Goal: Information Seeking & Learning: Learn about a topic

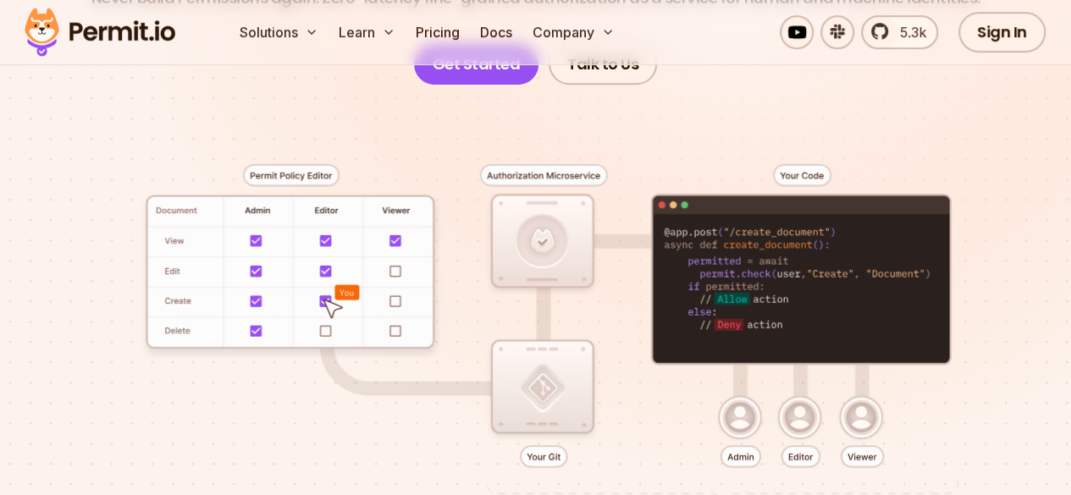
scroll to position [416, 0]
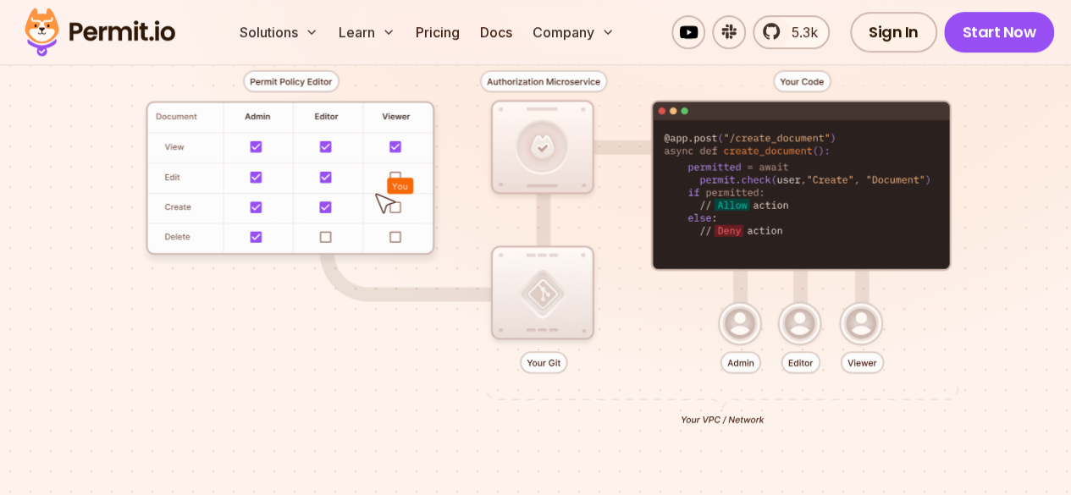
click at [649, 86] on div at bounding box center [536, 250] width 990 height 518
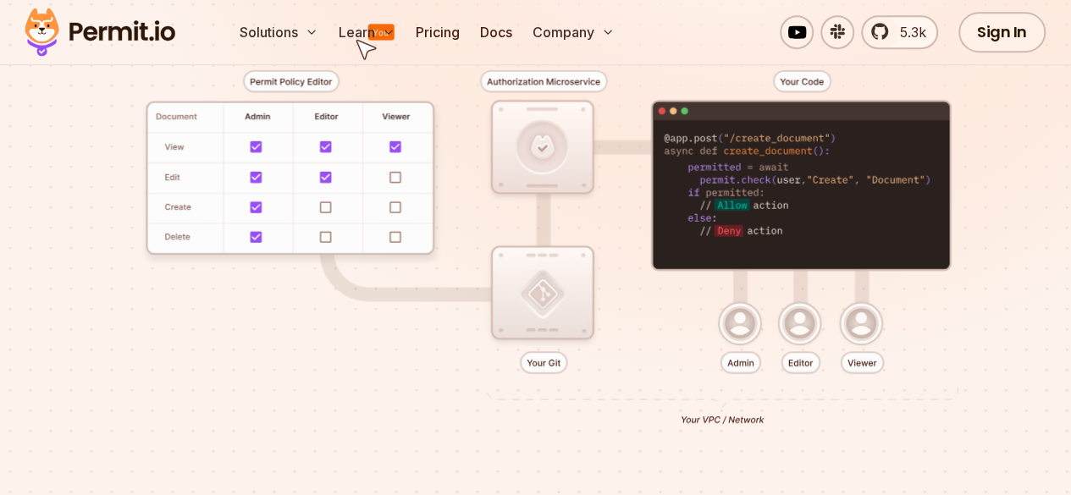
scroll to position [0, 0]
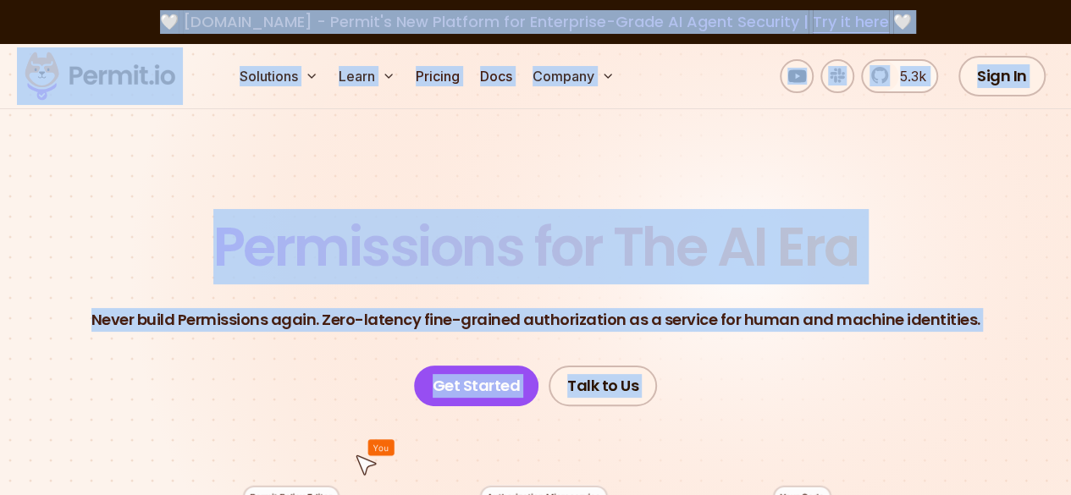
drag, startPoint x: 168, startPoint y: 114, endPoint x: 110, endPoint y: 269, distance: 165.6
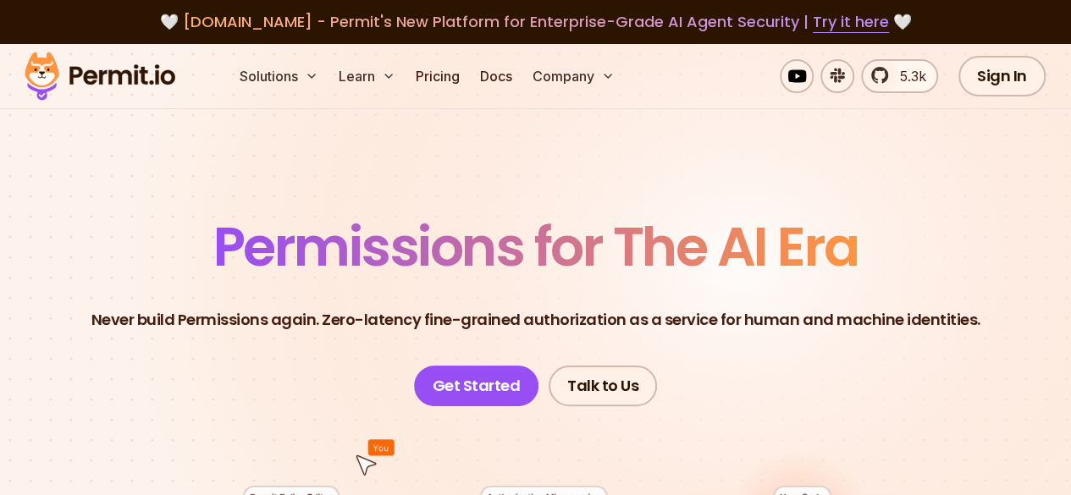
click at [89, 234] on header "Permissions for The AI Era Never build Permissions again. Zero-latency fine-gra…" at bounding box center [536, 313] width 990 height 186
click at [117, 323] on p "Never build Permissions again. Zero-latency fine-grained authorization as a ser…" at bounding box center [535, 320] width 889 height 24
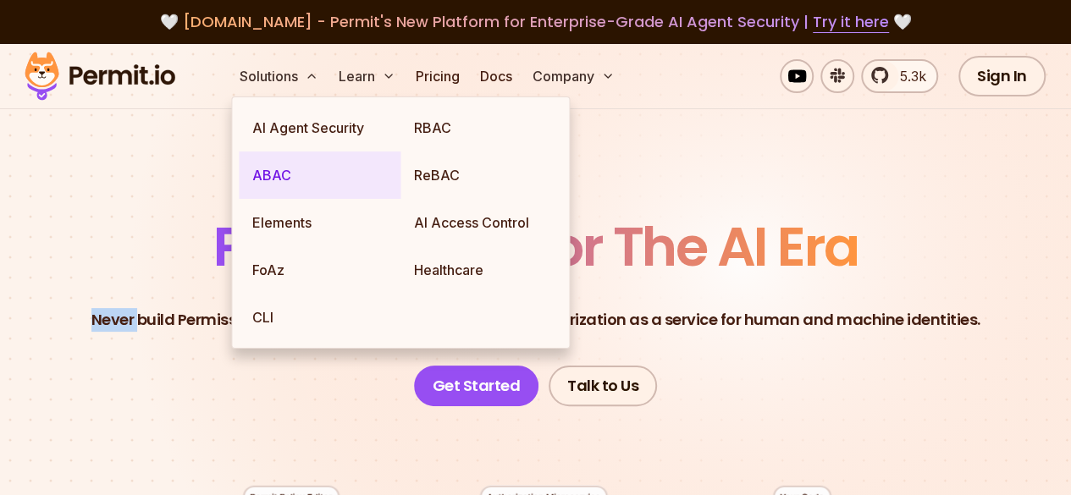
click at [283, 183] on link "ABAC" at bounding box center [320, 175] width 162 height 47
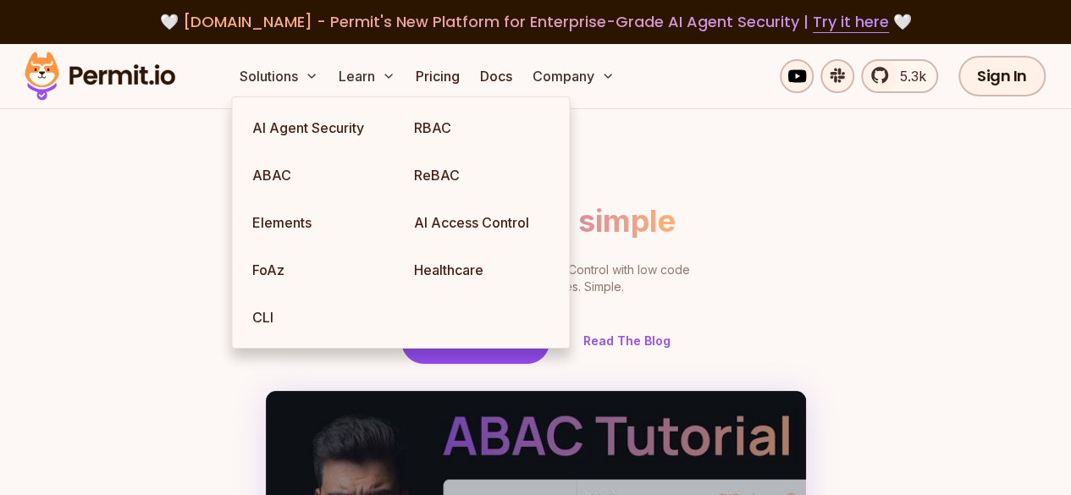
click at [120, 261] on div "ABAC made simple Powerful Attribute Based Access Control with low code and no c…" at bounding box center [535, 489] width 1037 height 571
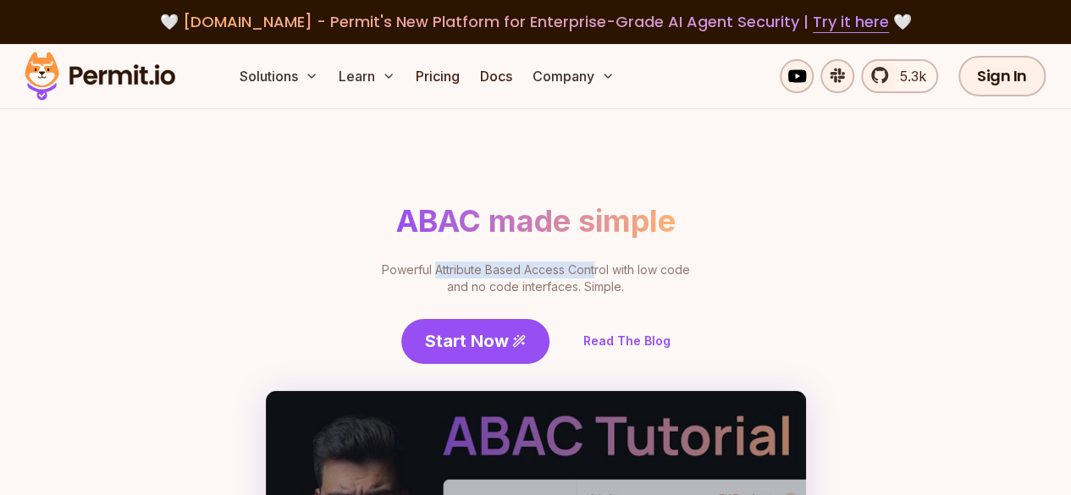
drag, startPoint x: 95, startPoint y: 367, endPoint x: 323, endPoint y: 368, distance: 227.8
click at [371, 295] on p "Powerful Attribute Based Access Control with low code and no code interfaces. S…" at bounding box center [536, 279] width 330 height 34
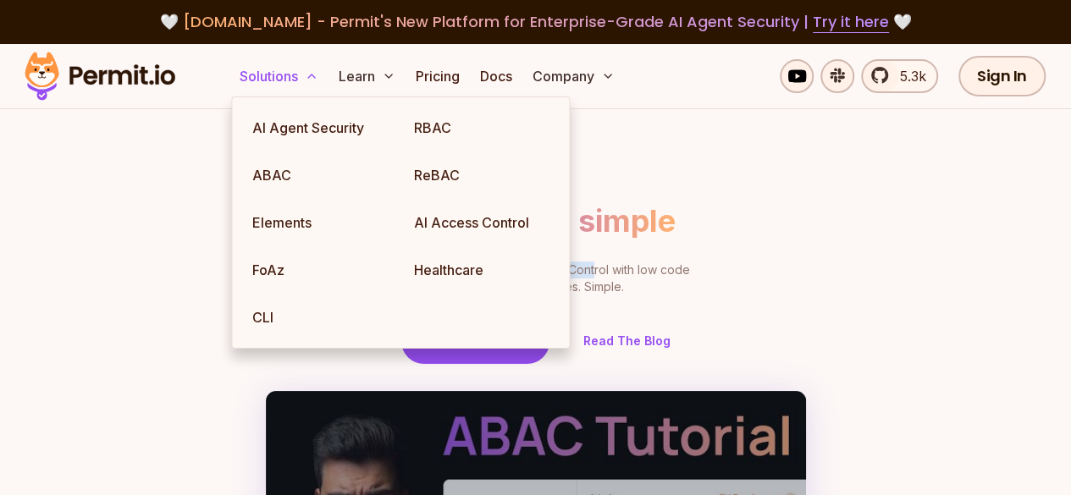
click at [284, 85] on button "Solutions" at bounding box center [279, 76] width 92 height 34
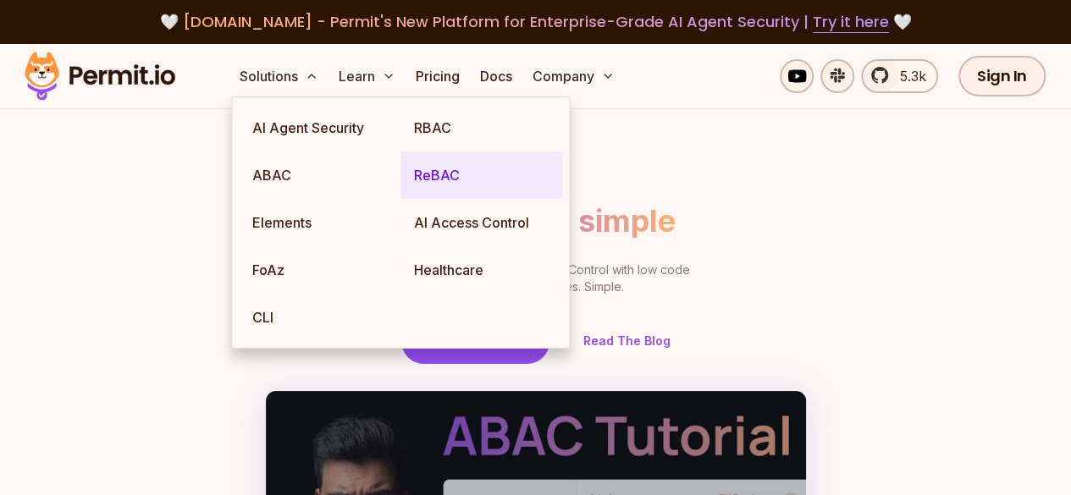
click at [439, 164] on link "ReBAC" at bounding box center [481, 175] width 162 height 47
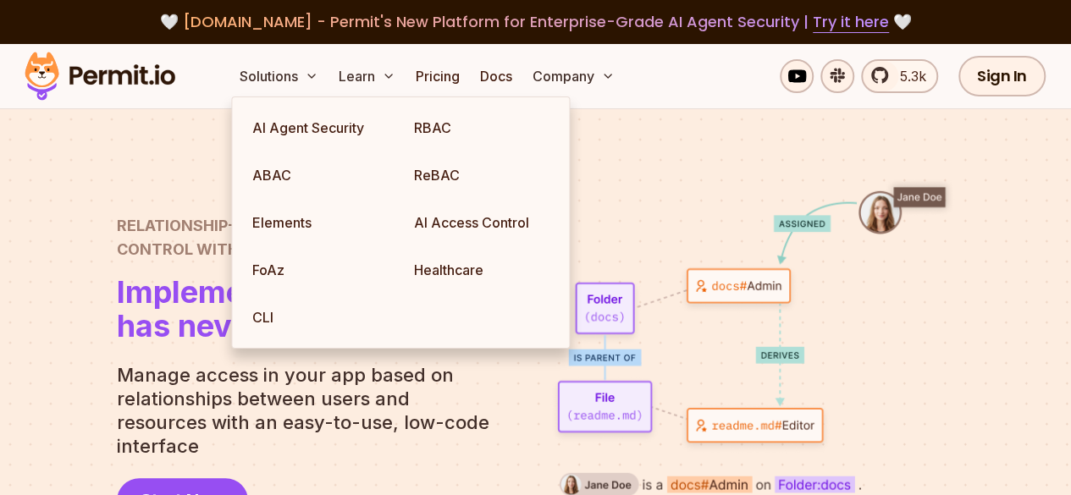
click at [119, 257] on h2 "Relationship-Based Access Control with Permit" at bounding box center [278, 237] width 323 height 47
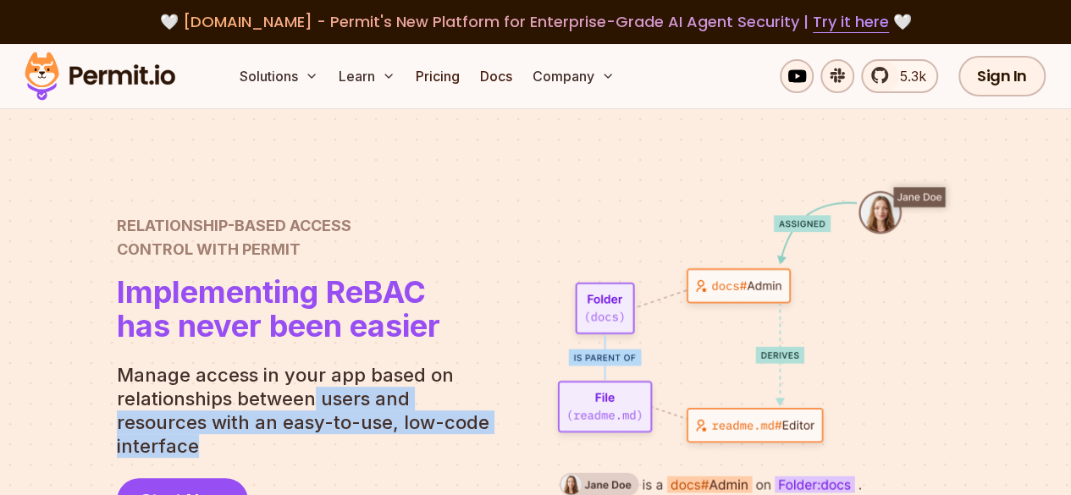
drag, startPoint x: 312, startPoint y: 414, endPoint x: 472, endPoint y: 444, distance: 163.6
click at [472, 444] on p "Manage access in your app based on relationships between users and resources wi…" at bounding box center [310, 410] width 386 height 95
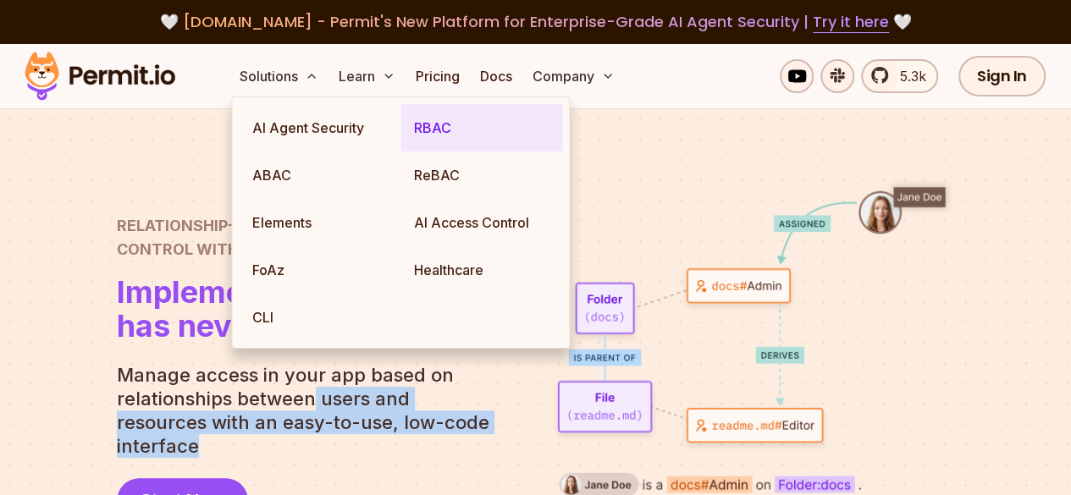
click at [433, 128] on link "RBAC" at bounding box center [481, 127] width 162 height 47
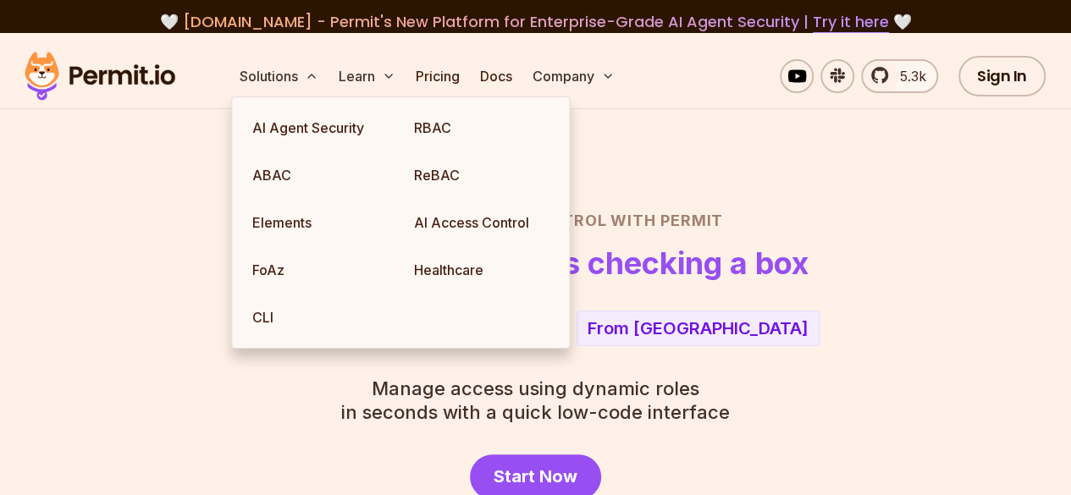
click at [23, 229] on section "Role Based Access Control with Permit RBAC now as easy as checking a box Player…" at bounding box center [535, 327] width 1071 height 588
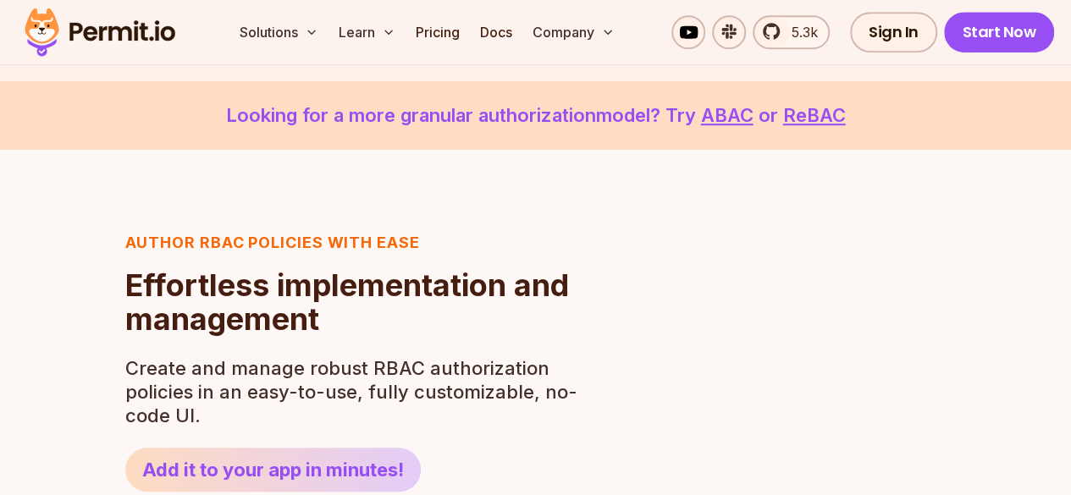
scroll to position [537, 0]
